Goal: Task Accomplishment & Management: Manage account settings

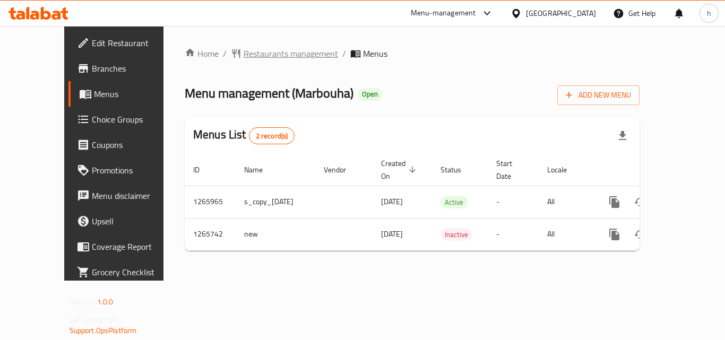
click at [255, 52] on span "Restaurants management" at bounding box center [291, 53] width 94 height 13
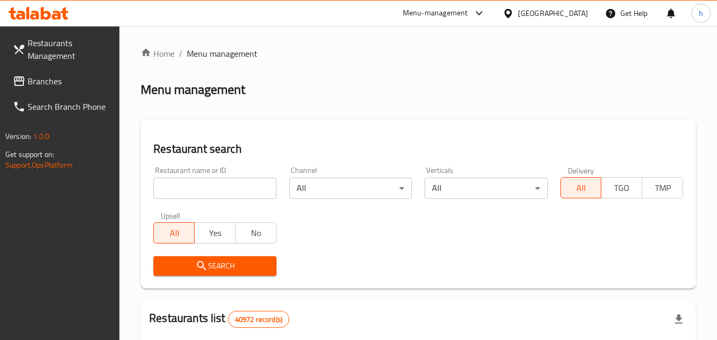
click at [79, 81] on span "Branches" at bounding box center [70, 81] width 84 height 13
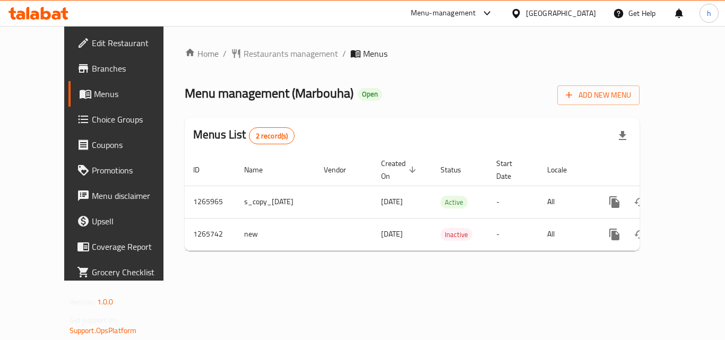
click at [561, 18] on div "[GEOGRAPHIC_DATA]" at bounding box center [561, 13] width 70 height 12
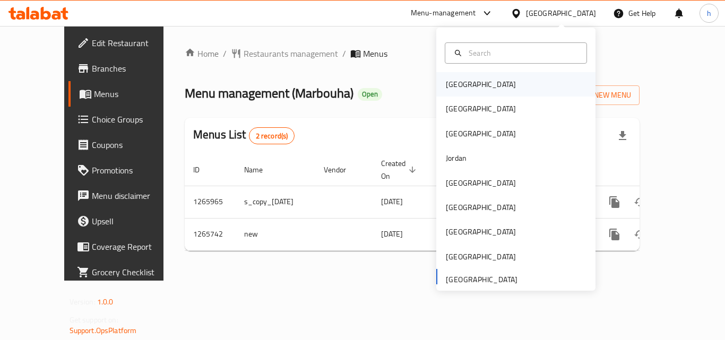
click at [476, 85] on div "[GEOGRAPHIC_DATA]" at bounding box center [515, 84] width 159 height 24
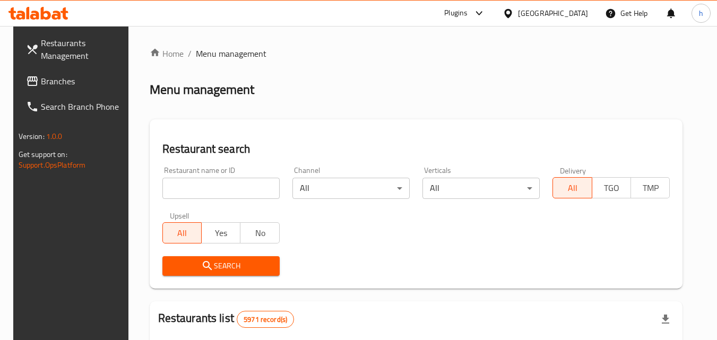
click at [79, 82] on span "Branches" at bounding box center [83, 81] width 84 height 13
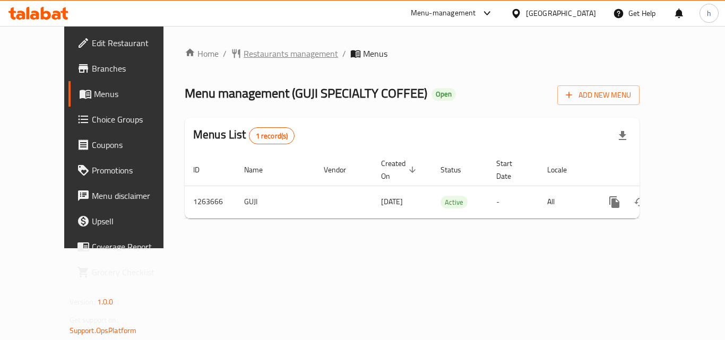
click at [244, 60] on span "Restaurants management" at bounding box center [291, 53] width 94 height 13
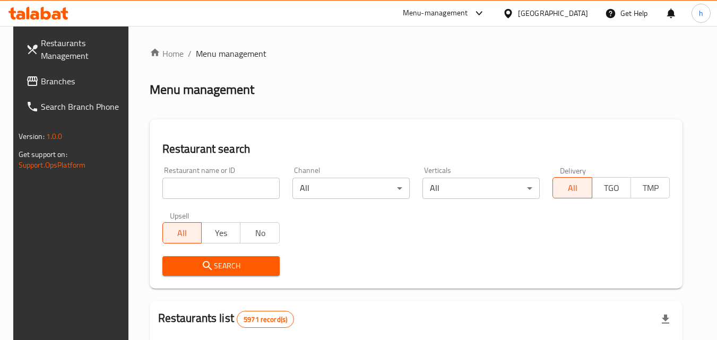
click at [84, 78] on span "Branches" at bounding box center [83, 81] width 84 height 13
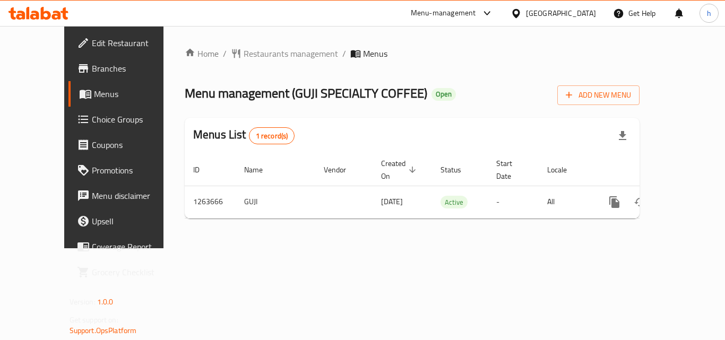
click at [163, 153] on div "Home / Restaurants management / Menus Menu management ( GUJI SPECIALTY COFFEE )…" at bounding box center [411, 137] width 497 height 222
click at [570, 3] on div "[GEOGRAPHIC_DATA]" at bounding box center [553, 13] width 102 height 25
click at [578, 13] on div "[GEOGRAPHIC_DATA]" at bounding box center [561, 13] width 70 height 12
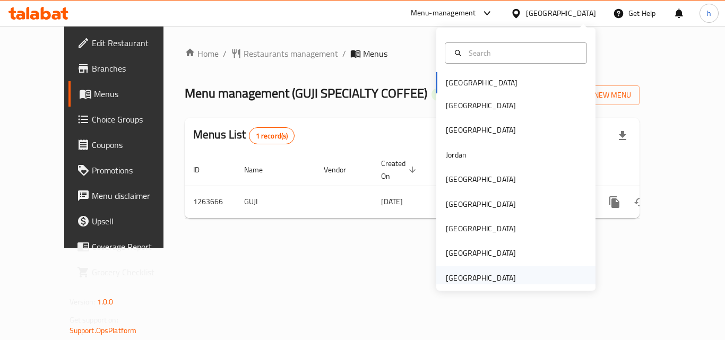
click at [468, 279] on div "[GEOGRAPHIC_DATA]" at bounding box center [481, 278] width 70 height 12
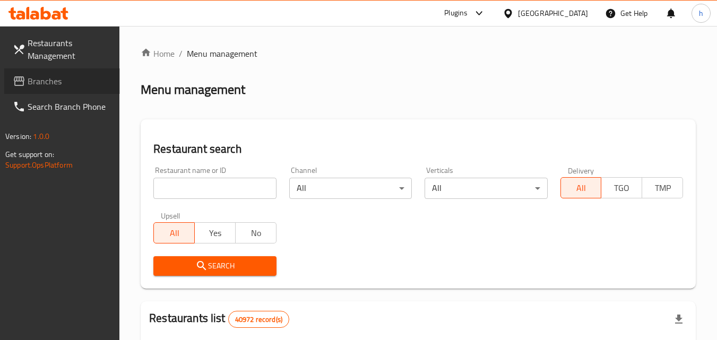
click at [57, 72] on link "Branches" at bounding box center [62, 80] width 116 height 25
